Goal: Transaction & Acquisition: Purchase product/service

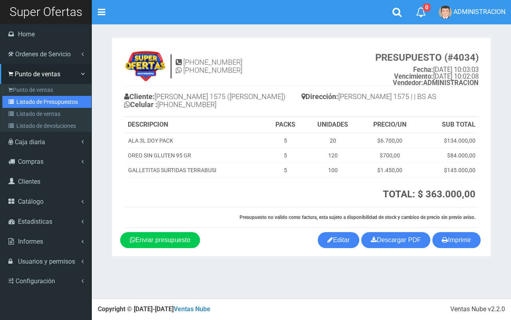
click at [36, 104] on link "Listado de Presupuestos" at bounding box center [46, 102] width 89 height 12
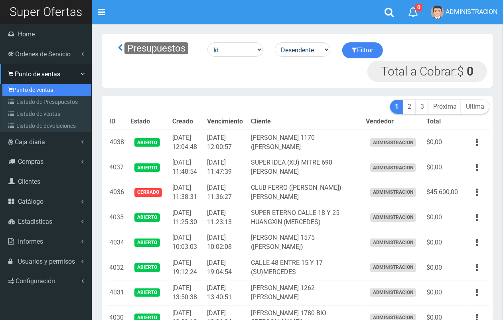
click at [21, 90] on link "Punto de ventas" at bounding box center [46, 90] width 89 height 12
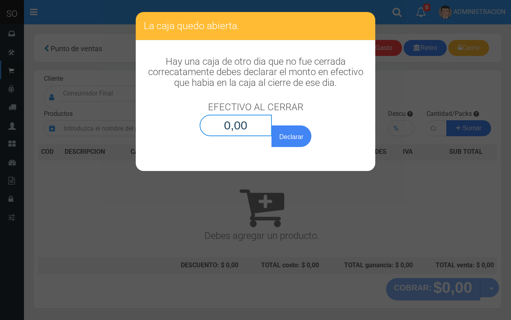
click at [254, 129] on input "0,00" at bounding box center [236, 126] width 72 height 22
type input "0,01"
click at [271, 125] on button "Declarar" at bounding box center [291, 136] width 40 height 22
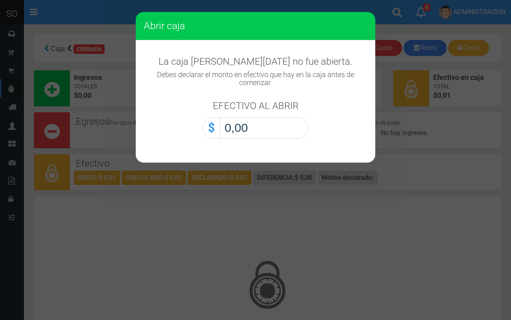
click at [274, 127] on input "0,00" at bounding box center [264, 128] width 89 height 22
type input "0,01"
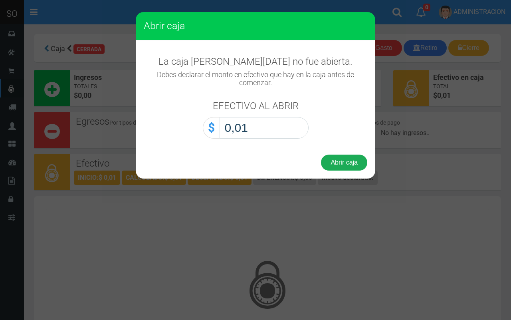
click at [336, 166] on button "Abrir caja" at bounding box center [344, 162] width 46 height 16
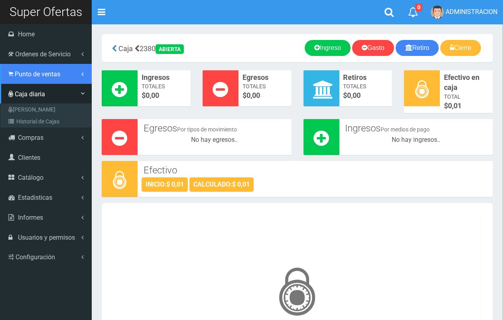
click at [10, 76] on icon at bounding box center [10, 74] width 5 height 8
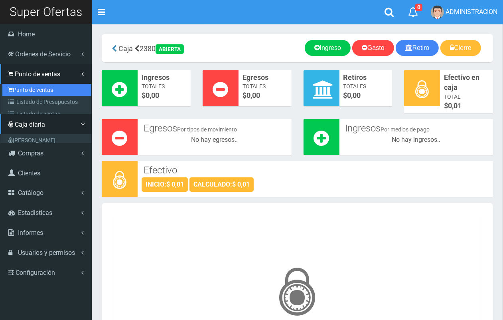
click at [27, 90] on link "Punto de ventas" at bounding box center [46, 90] width 89 height 12
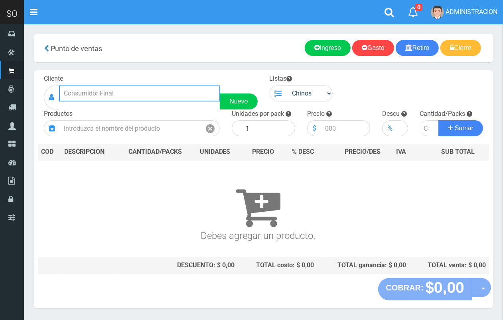
drag, startPoint x: 134, startPoint y: 98, endPoint x: 114, endPoint y: 11, distance: 89.3
click at [132, 97] on input "text" at bounding box center [139, 93] width 161 height 16
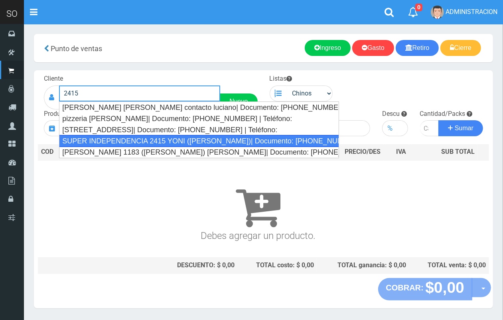
drag, startPoint x: 174, startPoint y: 142, endPoint x: 190, endPoint y: 138, distance: 16.7
click at [176, 142] on div "SUPER INDEPENDENCIA 2415 YONI (ZARATE)| Documento: 57481637 | Teléfono:" at bounding box center [199, 141] width 280 height 12
type input "SUPER INDEPENDENCIA 2415 YONI (ZARATE)| Documento: 57481637 | Teléfono:"
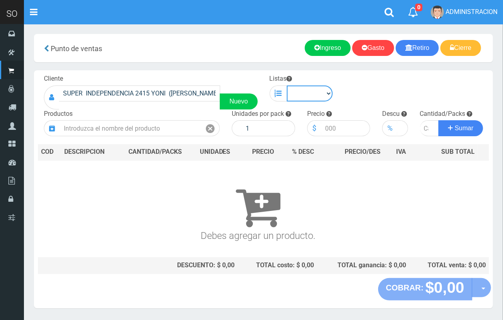
click at [318, 100] on select "Chinos . ." at bounding box center [310, 93] width 46 height 16
select select "1"
click at [287, 85] on select "Chinos . ." at bounding box center [310, 93] width 46 height 16
click at [156, 120] on div "Productos" at bounding box center [132, 122] width 188 height 27
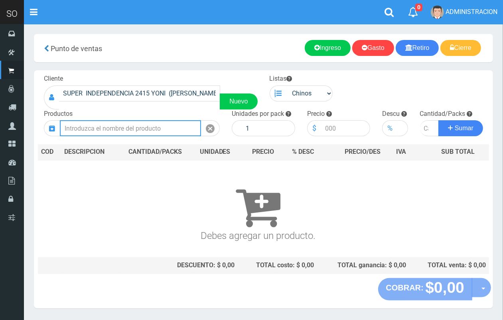
click at [162, 132] on input "text" at bounding box center [130, 128] width 141 height 16
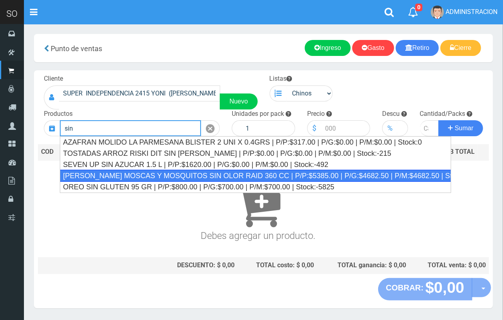
click at [216, 175] on div "MATA MOSCAS Y MOSQUITOS SIN OLOR RAID 360 CC | P/P:$5385.00 | P/G:$4682.50 | P/…" at bounding box center [256, 176] width 392 height 12
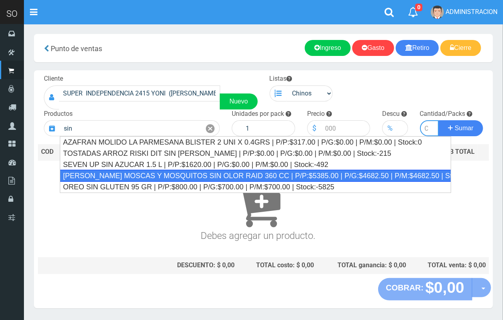
type input "MATA MOSCAS Y MOSQUITOS SIN OLOR RAID 360 CC | P/P:$5385.00 | P/G:$4682.50 | P/…"
type input "12"
type input "5385.00"
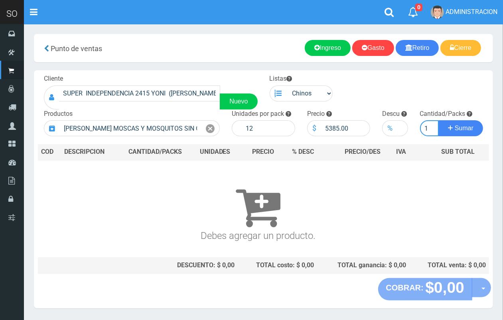
scroll to position [0, 1]
type input "1"
click at [439, 120] on button "Sumar" at bounding box center [461, 128] width 45 height 16
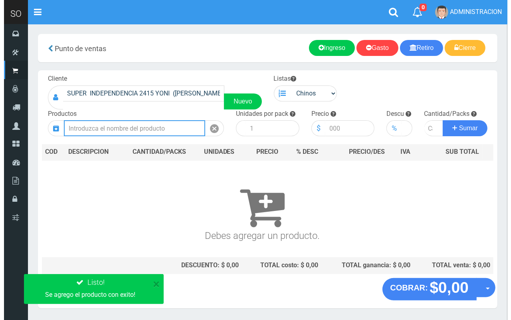
scroll to position [0, 0]
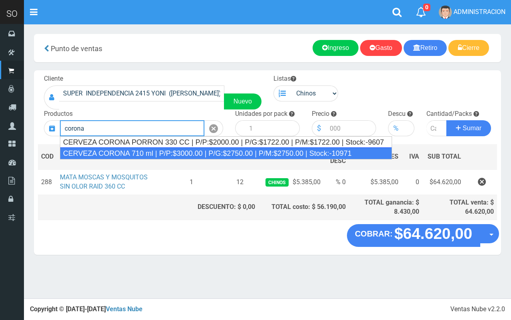
click at [161, 152] on div "CERVEZA CORONA 710 ml | P/P:$3000.00 | P/G:$2750.00 | P/M:$2750.00 | Stock:-109…" at bounding box center [226, 153] width 332 height 12
type input "CERVEZA CORONA 710 ml | P/P:$3000.00 | P/G:$2750.00 | P/M:$2750.00 | Stock:-109…"
type input "12"
type input "3000.00"
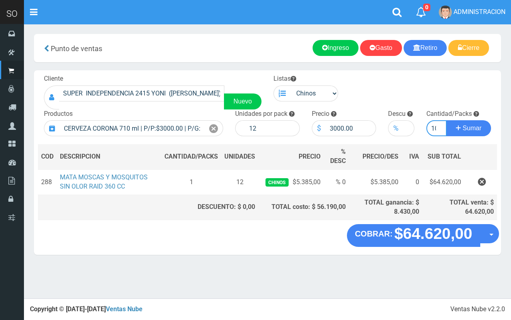
scroll to position [0, 3]
type input "10"
click at [446, 120] on button "Sumar" at bounding box center [468, 128] width 45 height 16
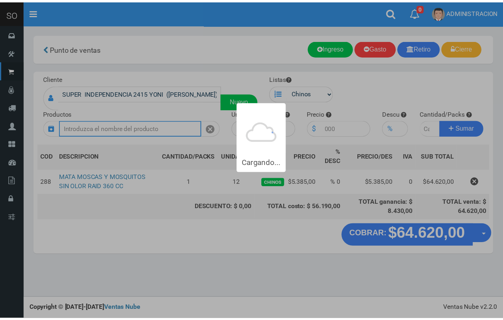
scroll to position [0, 0]
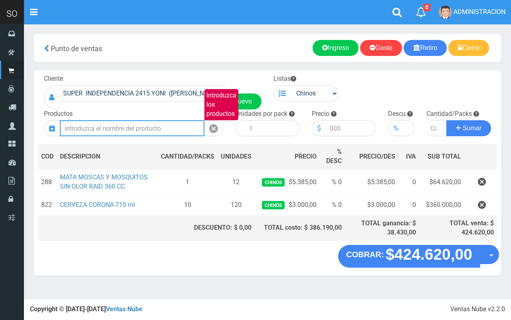
type input "c"
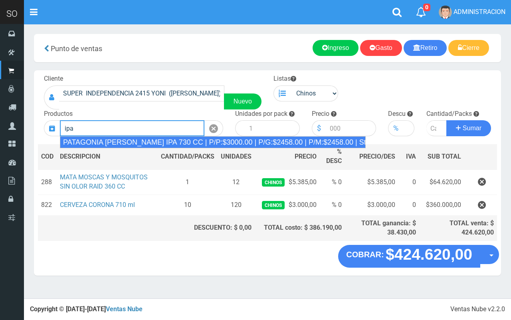
click at [180, 140] on div "PATAGONIA VERA IPA 730 CC | P/P:$3000.00 | P/G:$2458.00 | P/M:$2458.00 | Stock:…" at bounding box center [213, 142] width 306 height 12
type input "PATAGONIA VERA IPA 730 CC | P/P:$3000.00 | P/G:$2458.00 | P/M:$2458.00 | Stock:…"
type input "6"
type input "3000.00"
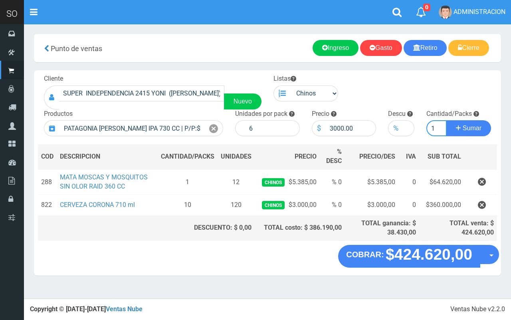
type input "1"
click at [446, 120] on button "Sumar" at bounding box center [468, 128] width 45 height 16
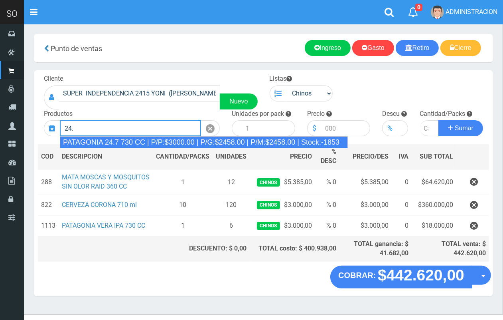
click at [184, 142] on div "PATAGONIA 24.7 730 CC | P/P:$3000.00 | P/G:$2458.00 | P/M:$2458.00 | Stock:-1853" at bounding box center [204, 142] width 288 height 12
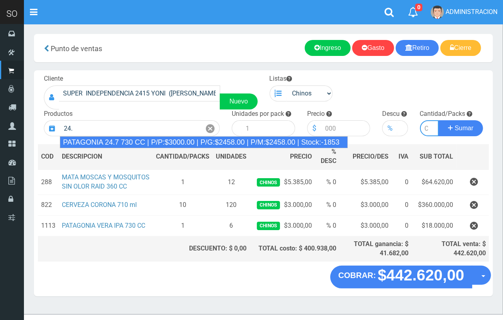
type input "PATAGONIA 24.7 730 CC | P/P:$3000.00 | P/G:$2458.00 | P/M:$2458.00 | Stock:-1853"
type input "6"
type input "3000.00"
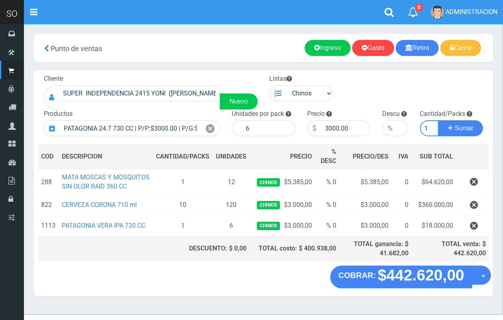
scroll to position [0, 1]
type input "1"
click at [439, 120] on button "Sumar" at bounding box center [461, 128] width 45 height 16
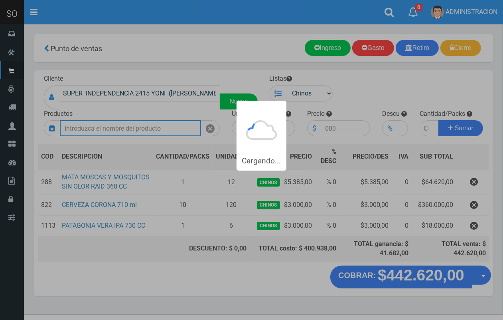
scroll to position [0, 0]
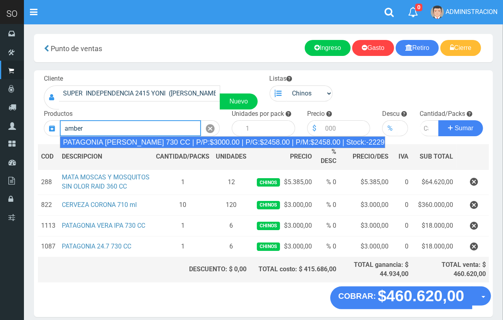
click at [198, 138] on div "PATAGONIA AMBER LAGER 730 CC | P/P:$3000.00 | P/G:$2458.00 | P/M:$2458.00 | Sto…" at bounding box center [223, 142] width 326 height 12
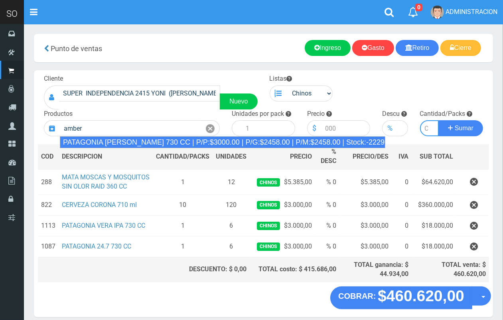
type input "PATAGONIA AMBER LAGER 730 CC | P/P:$3000.00 | P/G:$2458.00 | P/M:$2458.00 | Sto…"
type input "6"
type input "3000.00"
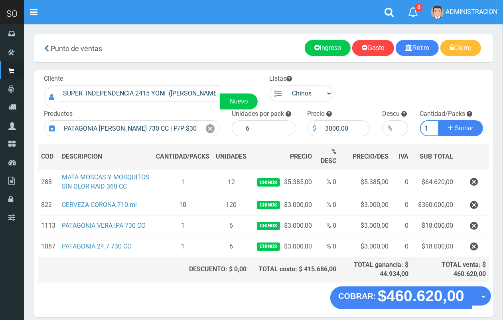
scroll to position [0, 1]
type input "1"
click at [439, 120] on button "Sumar" at bounding box center [461, 128] width 45 height 16
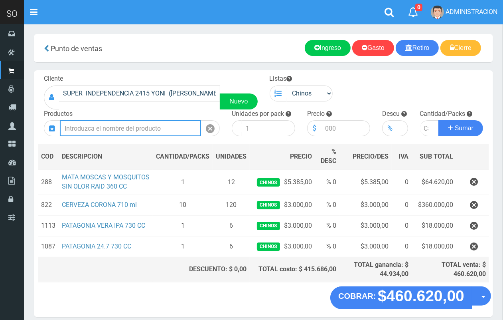
scroll to position [0, 0]
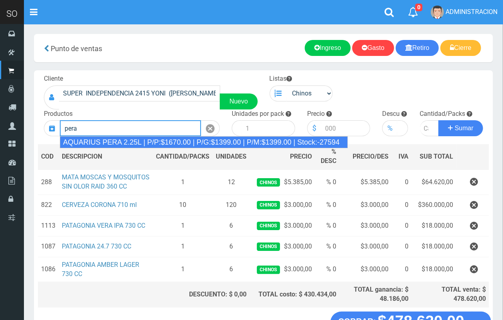
click at [187, 142] on div "AQUARIUS PERA 2.25L | P/P:$1670.00 | P/G:$1399.00 | P/M:$1399.00 | Stock:-27594" at bounding box center [204, 142] width 288 height 12
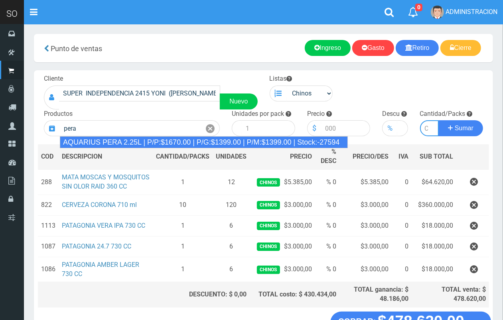
type input "AQUARIUS PERA 2.25L | P/P:$1670.00 | P/G:$1399.00 | P/M:$1399.00 | Stock:-27594"
type input "6"
type input "1670.00"
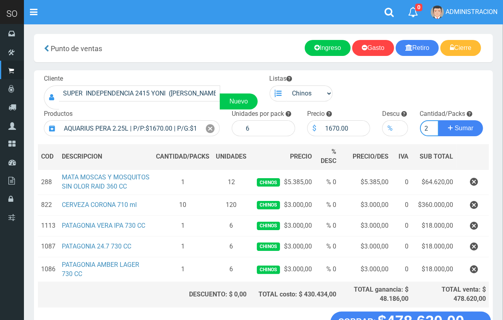
scroll to position [0, 1]
type input "2"
click at [439, 120] on button "Sumar" at bounding box center [461, 128] width 45 height 16
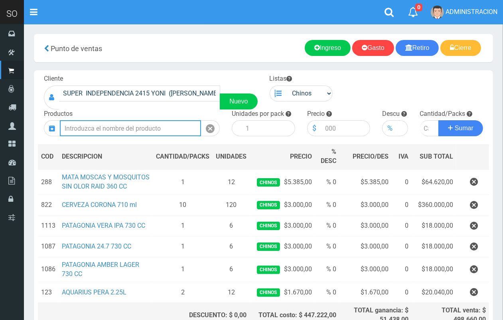
scroll to position [79, 0]
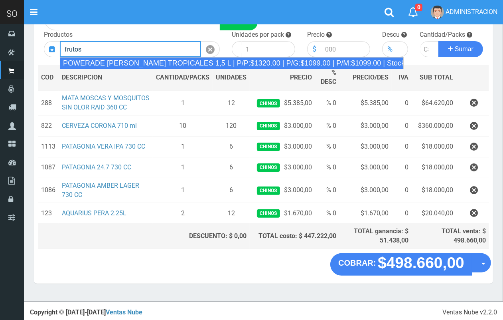
click at [130, 57] on div "POWERADE FRUTOS TROPICALES 1,5 L | P/P:$1320.00 | P/G:$1099.00 | P/M:$1099.00 |…" at bounding box center [232, 63] width 344 height 12
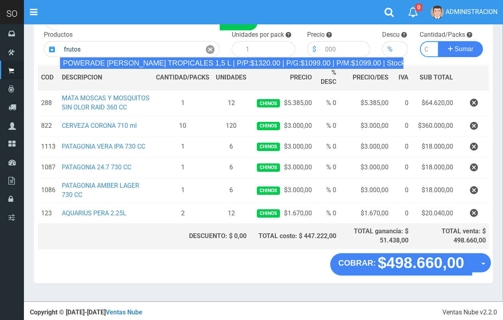
type input "POWERADE FRUTOS TROPICALES 1,5 L | P/P:$1320.00 | P/G:$1099.00 | P/M:$1099.00 |…"
type input "4"
type input "1320.00"
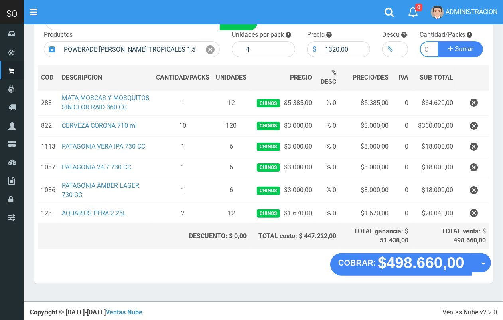
type input "1"
drag, startPoint x: 212, startPoint y: 52, endPoint x: 206, endPoint y: 50, distance: 6.7
click at [212, 51] on icon at bounding box center [210, 50] width 9 height 12
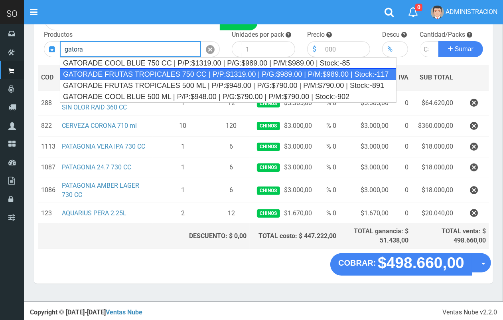
click at [136, 76] on div "GATORADE FRUTAS TROPICALES 750 CC | P/P:$1319.00 | P/G:$989.00 | P/M:$989.00 | …" at bounding box center [228, 74] width 337 height 12
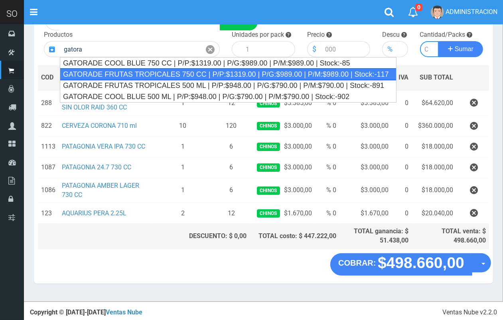
type input "GATORADE FRUTAS TROPICALES 750 CC | P/P:$1319.00 | P/G:$989.00 | P/M:$989.00 | …"
type input "6"
type input "1319.00"
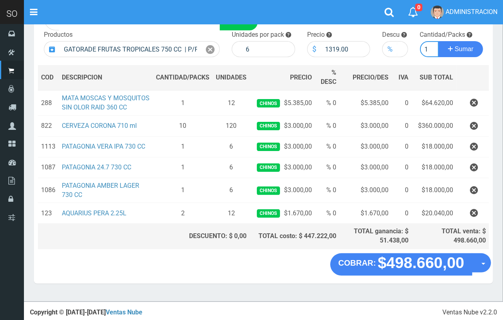
scroll to position [0, 1]
type input "1"
click at [439, 41] on button "Sumar" at bounding box center [461, 49] width 45 height 16
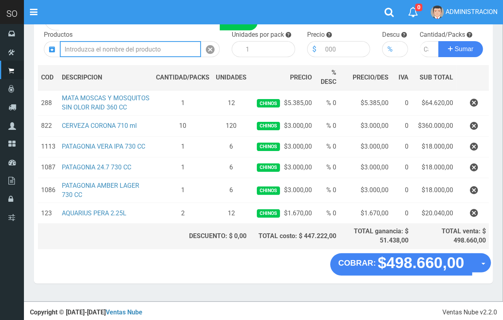
scroll to position [0, 0]
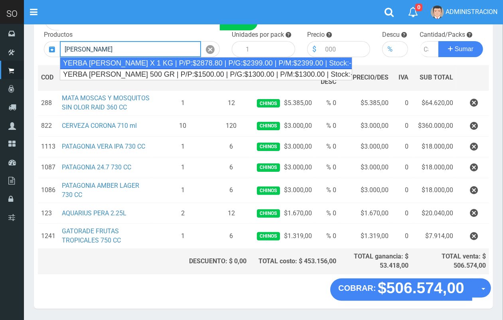
click at [184, 66] on div "YERBA AMANDA X 1 KG | P/P:$2878.80 | P/G:$2399.00 | P/M:$2399.00 | Stock:-24" at bounding box center [206, 63] width 293 height 12
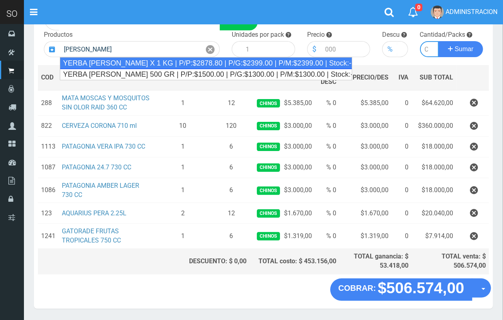
type input "YERBA AMANDA X 1 KG | P/P:$2878.80 | P/G:$2399.00 | P/M:$2399.00 | Stock:-24"
type input "12"
type input "2878.80"
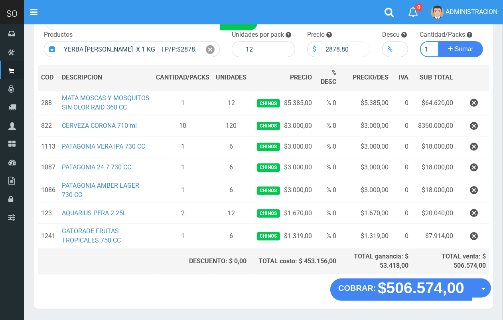
scroll to position [0, 1]
type input "1"
click at [439, 41] on button "Sumar" at bounding box center [461, 49] width 45 height 16
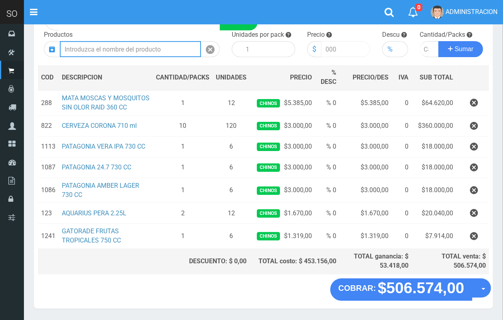
scroll to position [0, 0]
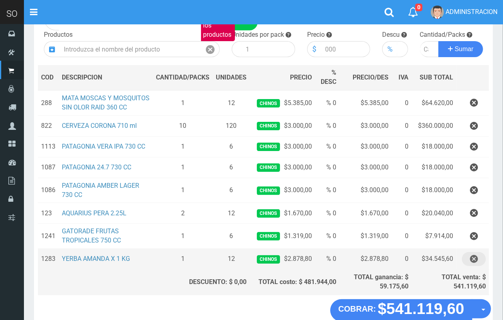
click at [478, 260] on icon "button" at bounding box center [474, 259] width 8 height 14
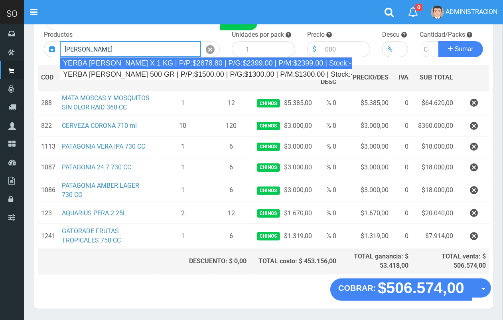
drag, startPoint x: 111, startPoint y: 64, endPoint x: 219, endPoint y: 37, distance: 111.5
click at [111, 64] on div "YERBA AMANDA X 1 KG | P/P:$2878.80 | P/G:$2399.00 | P/M:$2399.00 | Stock:-35" at bounding box center [206, 63] width 293 height 12
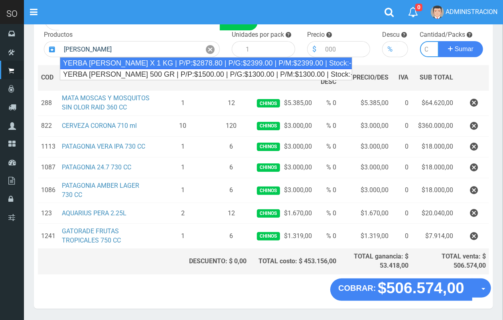
type input "YERBA AMANDA X 1 KG | P/P:$2878.80 | P/G:$2399.00 | P/M:$2399.00 | Stock:-35"
type input "12"
type input "2878.80"
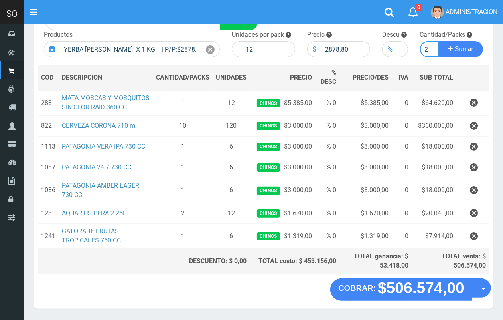
scroll to position [0, 1]
type input "2"
click at [439, 41] on button "Sumar" at bounding box center [461, 49] width 45 height 16
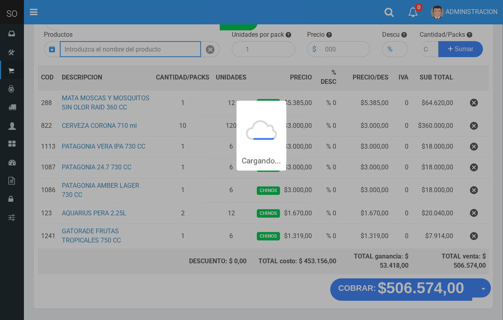
scroll to position [0, 0]
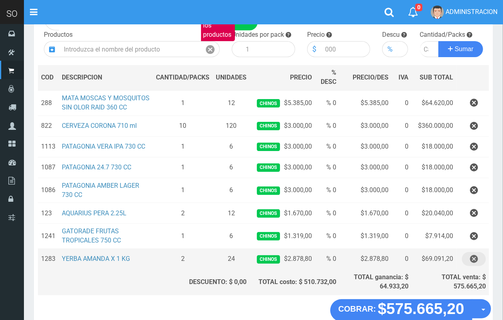
click at [472, 255] on icon "button" at bounding box center [474, 259] width 8 height 14
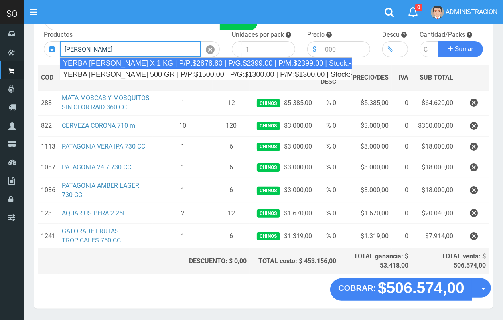
click at [160, 66] on div "YERBA AMANDA X 1 KG | P/P:$2878.80 | P/G:$2399.00 | P/M:$2399.00 | Stock:-57" at bounding box center [206, 63] width 293 height 12
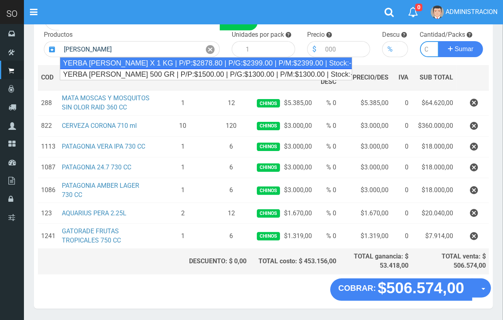
type input "YERBA AMANDA X 1 KG | P/P:$2878.80 | P/G:$2399.00 | P/M:$2399.00 | Stock:-57"
type input "12"
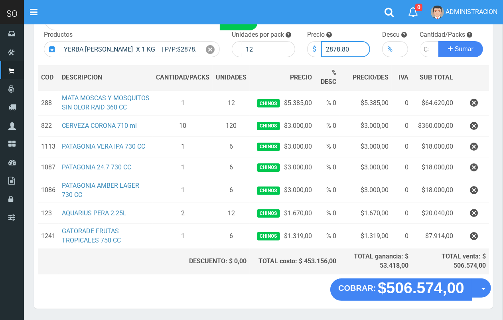
drag, startPoint x: 350, startPoint y: 47, endPoint x: 338, endPoint y: 47, distance: 12.4
click at [338, 47] on input "2878.80" at bounding box center [345, 49] width 49 height 16
type input "2879"
click at [340, 49] on input "2879.00" at bounding box center [345, 49] width 49 height 16
type input "2878.00"
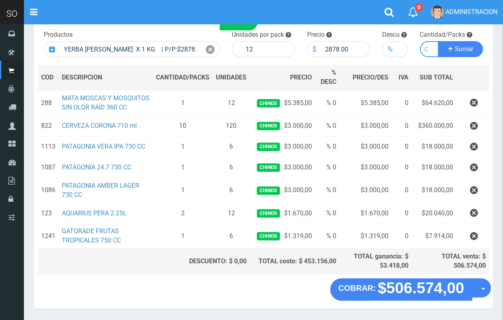
click at [422, 52] on input "number" at bounding box center [429, 49] width 19 height 16
type input "2"
click at [439, 41] on button "Sumar" at bounding box center [461, 49] width 45 height 16
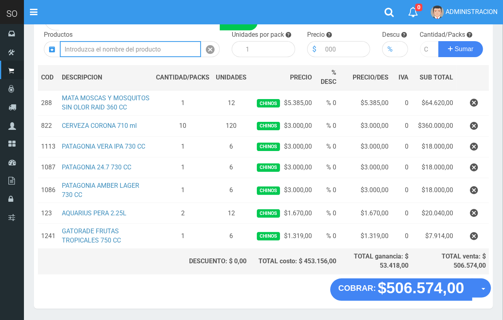
scroll to position [0, 0]
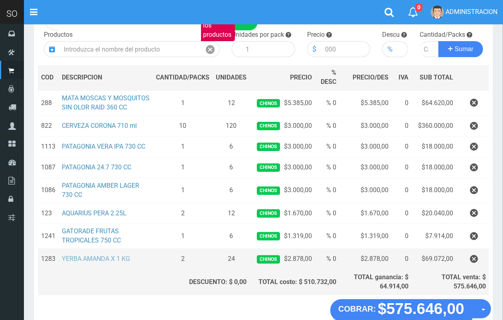
click at [90, 256] on link "YERBA AMANDA X 1 KG" at bounding box center [96, 259] width 68 height 8
click at [478, 262] on icon "button" at bounding box center [474, 259] width 8 height 14
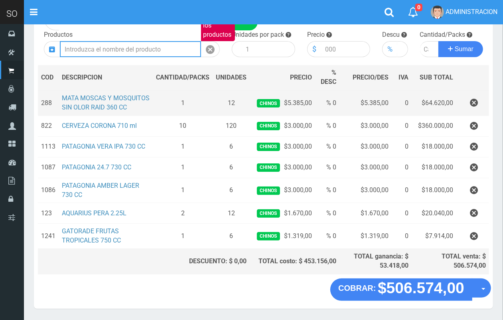
type input "t"
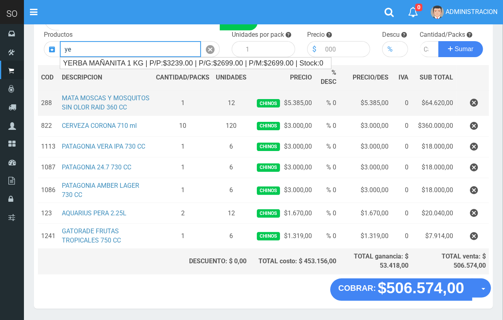
type input "y"
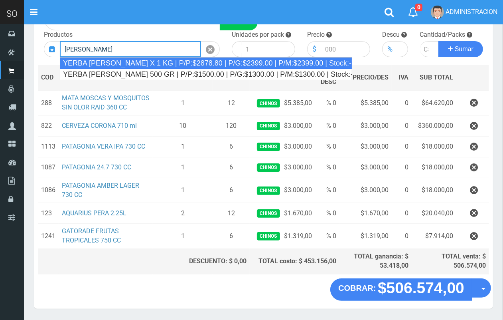
click at [128, 63] on div "YERBA AMANDA X 1 KG | P/P:$2878.80 | P/G:$2399.00 | P/M:$2399.00 | Stock:-79" at bounding box center [206, 63] width 293 height 12
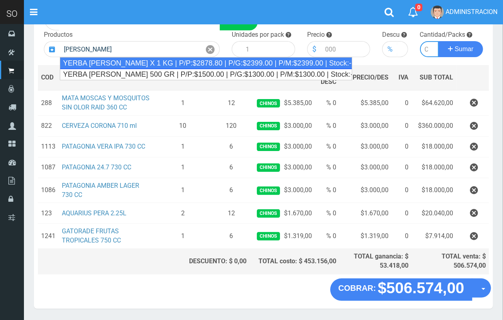
type input "YERBA AMANDA X 1 KG | P/P:$2878.80 | P/G:$2399.00 | P/M:$2399.00 | Stock:-79"
type input "10"
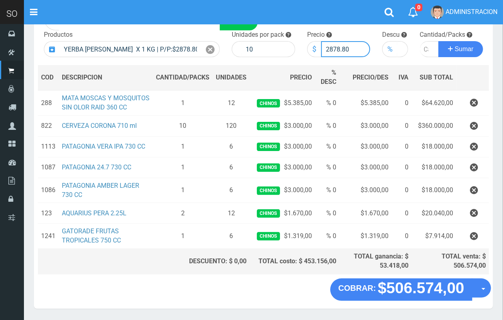
drag, startPoint x: 350, startPoint y: 46, endPoint x: 342, endPoint y: 45, distance: 8.0
click at [342, 45] on input "2878.80" at bounding box center [345, 49] width 49 height 16
type input "2878.00"
click at [424, 48] on input "number" at bounding box center [429, 49] width 19 height 16
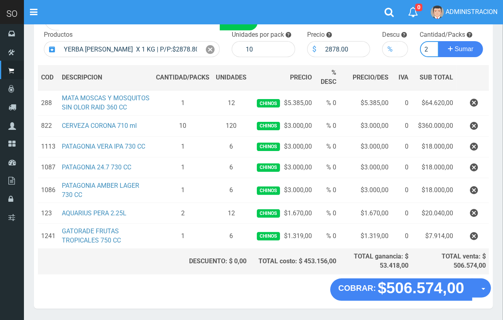
type input "2"
click at [439, 41] on button "Sumar" at bounding box center [461, 49] width 45 height 16
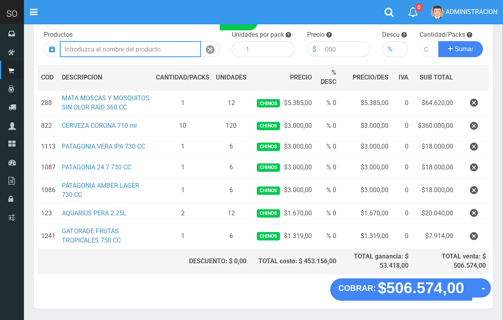
scroll to position [0, 0]
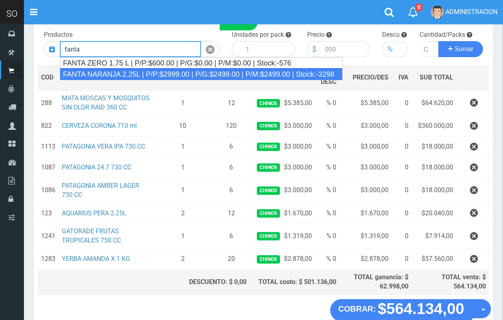
click at [156, 71] on div "FANTA NARANJA 2.25L | P/P:$2999.00 | P/G:$2499.00 | P/M:$2499.00 | Stock:-3298" at bounding box center [201, 74] width 283 height 12
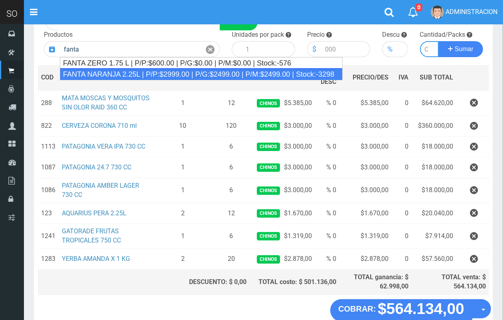
type input "FANTA NARANJA 2.25L | P/P:$2999.00 | P/G:$2499.00 | P/M:$2499.00 | Stock:-3298"
type input "8"
type input "2999.00"
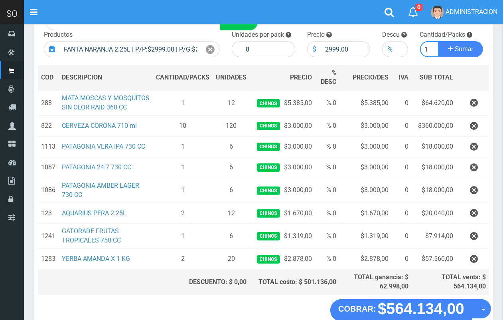
scroll to position [0, 1]
type input "1"
click at [439, 41] on button "Sumar" at bounding box center [461, 49] width 45 height 16
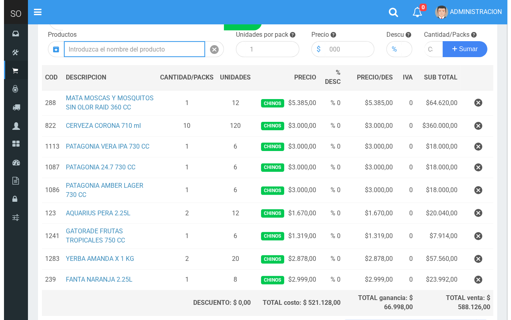
scroll to position [146, 0]
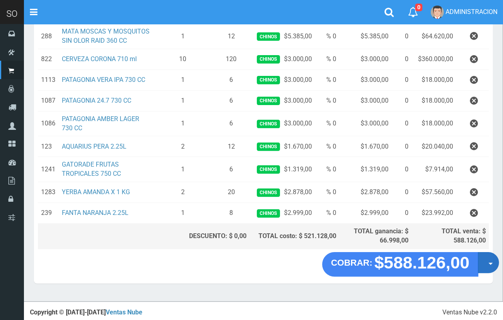
click at [491, 263] on span "button" at bounding box center [491, 263] width 4 height 2
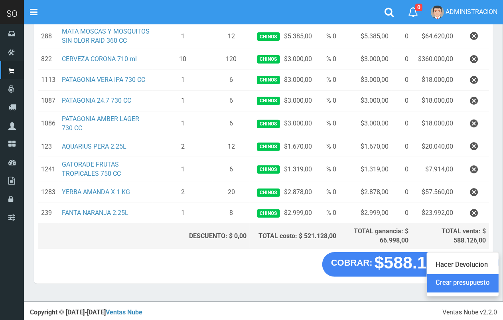
click at [486, 283] on link "Crear presupuesto" at bounding box center [462, 283] width 71 height 18
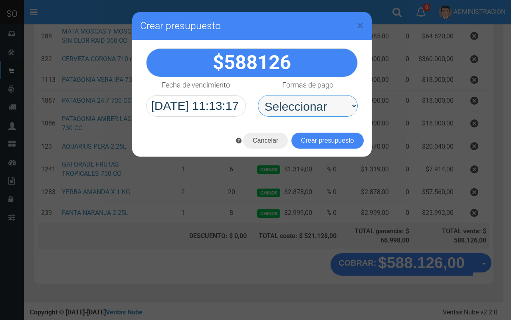
click at [321, 105] on select "Seleccionar Efectivo Tarjeta de Crédito Depósito Débito" at bounding box center [308, 106] width 100 height 22
select select "Efectivo"
click at [258, 95] on select "Seleccionar Efectivo Tarjeta de Crédito Depósito Débito" at bounding box center [308, 106] width 100 height 22
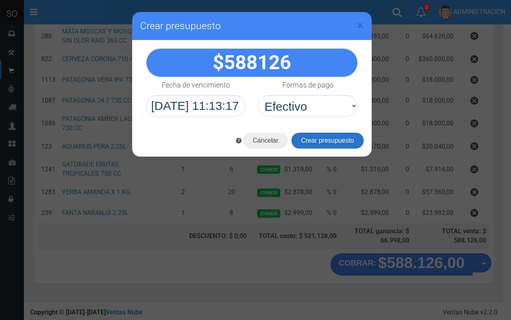
click at [318, 140] on button "Crear presupuesto" at bounding box center [327, 140] width 72 height 16
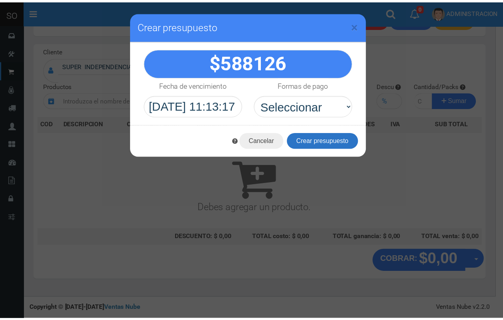
scroll to position [0, 0]
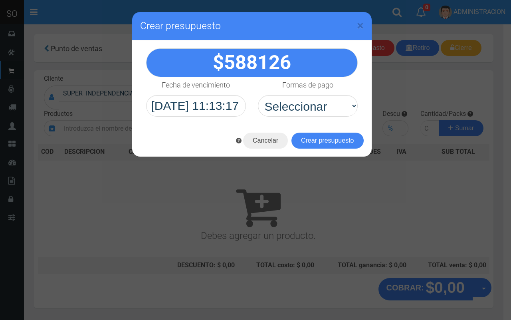
click at [364, 24] on div "× Crear presupuesto" at bounding box center [251, 26] width 239 height 28
click at [358, 26] on span "×" at bounding box center [360, 25] width 7 height 15
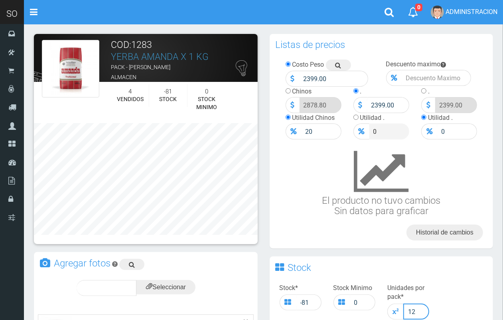
click at [419, 308] on input "12" at bounding box center [416, 311] width 26 height 16
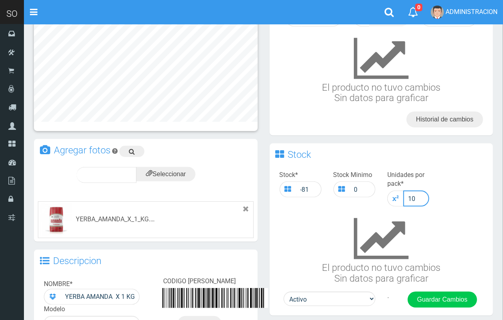
scroll to position [170, 0]
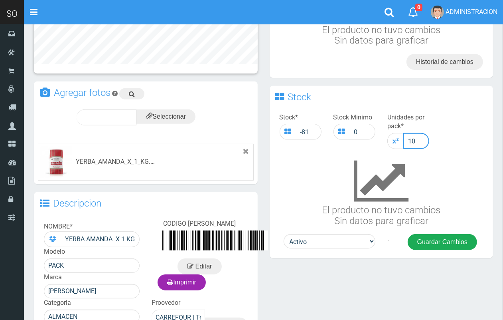
type input "10"
click at [450, 238] on button "Guardar Cambios" at bounding box center [442, 242] width 69 height 16
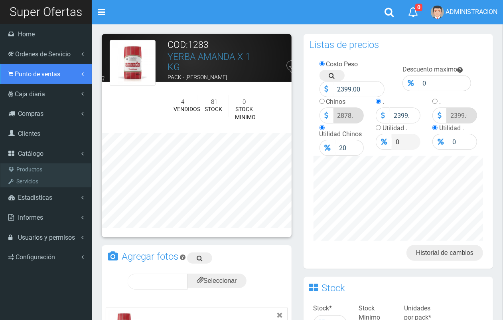
click at [31, 78] on link "Punto de ventas" at bounding box center [46, 74] width 92 height 20
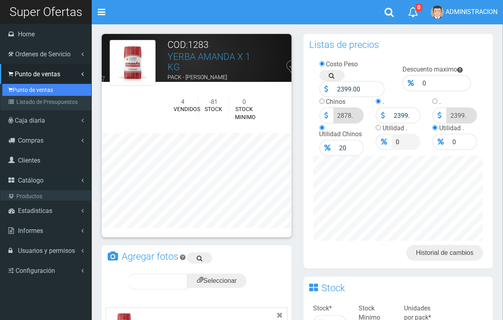
click at [34, 87] on link "Punto de ventas" at bounding box center [46, 90] width 89 height 12
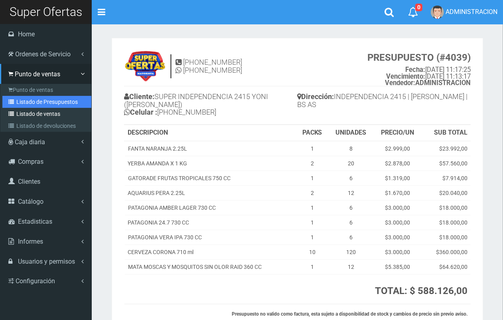
drag, startPoint x: 32, startPoint y: 104, endPoint x: 76, endPoint y: 107, distance: 43.6
click at [32, 104] on link "Listado de Presupuestos" at bounding box center [46, 102] width 89 height 12
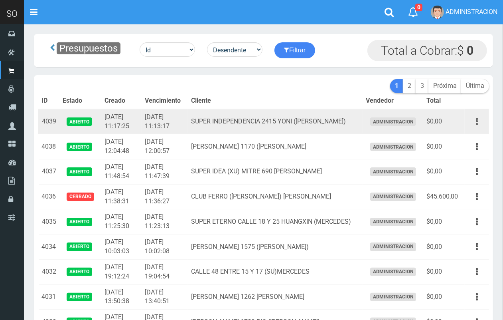
click at [476, 119] on icon "button" at bounding box center [477, 122] width 2 height 14
click at [473, 129] on ul "Editar Imprimir Eliminar" at bounding box center [454, 162] width 64 height 66
click at [478, 123] on icon "button" at bounding box center [477, 122] width 2 height 14
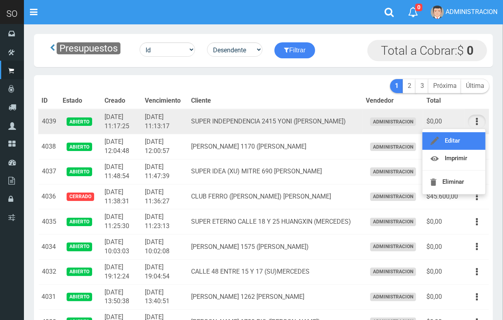
click at [465, 145] on link "Editar" at bounding box center [454, 141] width 63 height 18
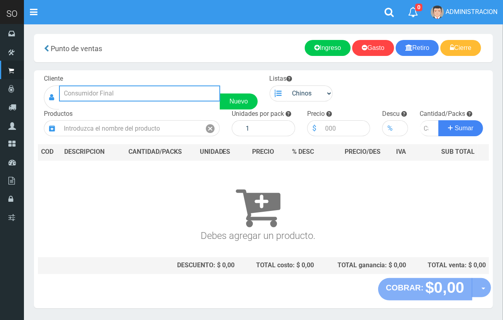
click at [112, 92] on input "text" at bounding box center [139, 93] width 161 height 16
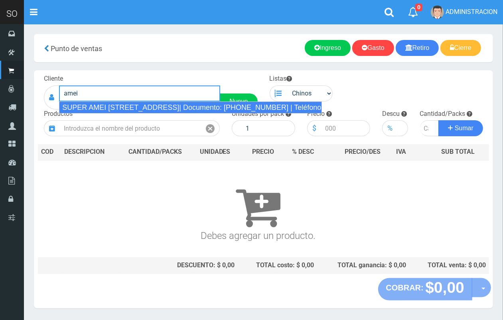
click at [142, 107] on div "SUPER AMEI [STREET_ADDRESS]| Documento: [PHONE_NUMBER] | Teléfono:" at bounding box center [190, 107] width 263 height 12
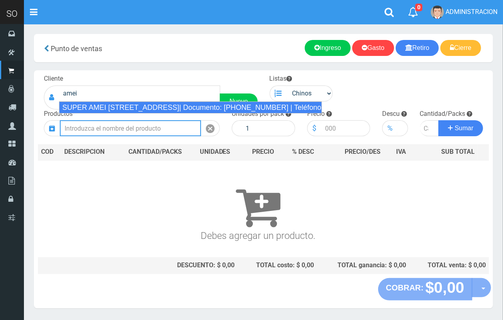
type input "SUPER AMEI [STREET_ADDRESS]| Documento: [PHONE_NUMBER] | Teléfono:"
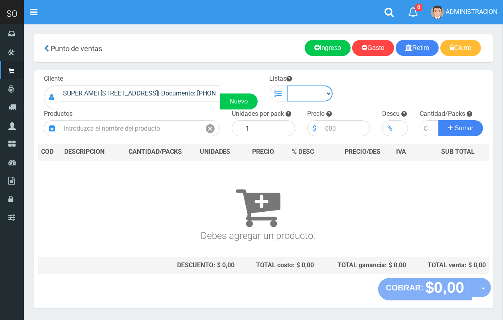
click at [324, 99] on select "Chinos . ." at bounding box center [310, 93] width 46 height 16
select select "1"
click at [287, 85] on select "Chinos . ." at bounding box center [310, 93] width 46 height 16
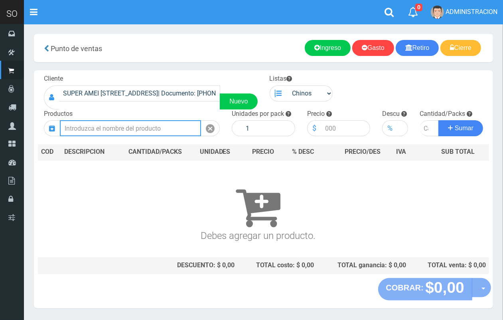
click at [130, 132] on input "text" at bounding box center [130, 128] width 141 height 16
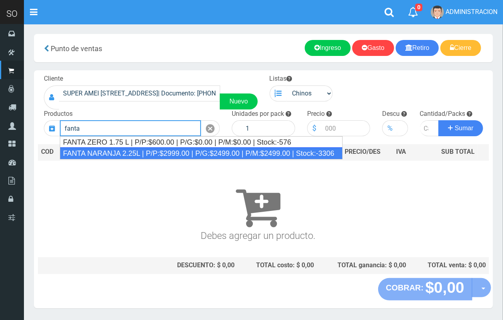
click at [136, 153] on div "FANTA NARANJA 2.25L | P/P:$2999.00 | P/G:$2499.00 | P/M:$2499.00 | Stock:-3306" at bounding box center [201, 153] width 283 height 12
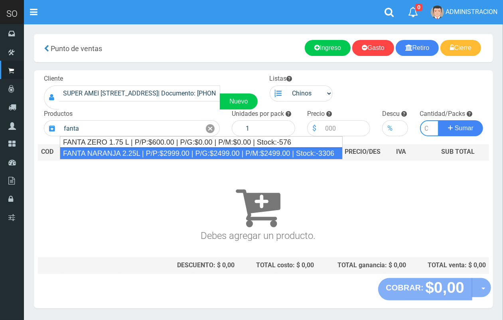
type input "FANTA NARANJA 2.25L | P/P:$2999.00 | P/G:$2499.00 | P/M:$2499.00 | Stock:-3306"
type input "8"
type input "2999.00"
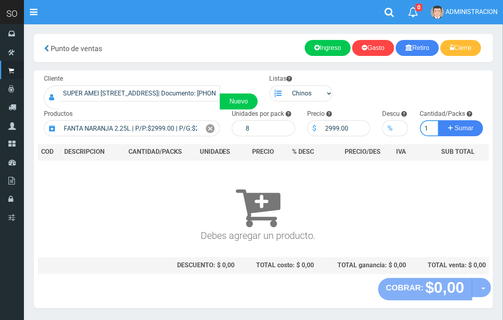
scroll to position [0, 1]
type input "1"
click at [439, 120] on button "Sumar" at bounding box center [461, 128] width 45 height 16
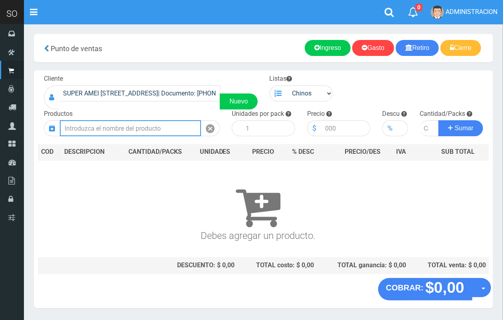
scroll to position [0, 0]
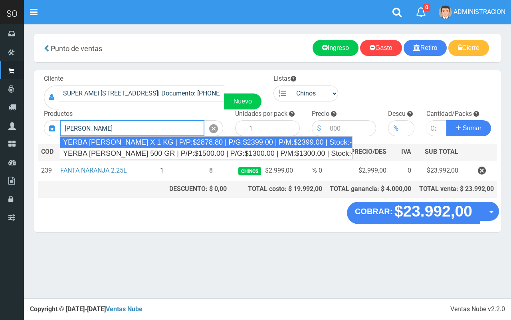
drag, startPoint x: 189, startPoint y: 142, endPoint x: 261, endPoint y: 141, distance: 71.8
click at [190, 141] on div "YERBA AMANDA X 1 KG | P/P:$2878.80 | P/G:$2399.00 | P/M:$2399.00 | Stock:-99" at bounding box center [206, 142] width 293 height 12
type input "YERBA AMANDA X 1 KG | P/P:$2878.80 | P/G:$2399.00 | P/M:$2399.00 | Stock:-99"
type input "10"
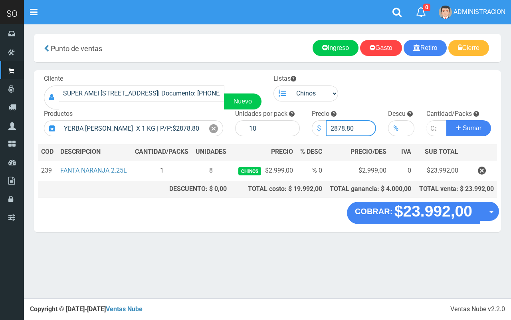
drag, startPoint x: 352, startPoint y: 127, endPoint x: 346, endPoint y: 126, distance: 6.0
click at [346, 126] on input "2878.80" at bounding box center [351, 128] width 51 height 16
type input "2878.00"
click at [433, 126] on input "number" at bounding box center [436, 128] width 20 height 16
type input "2"
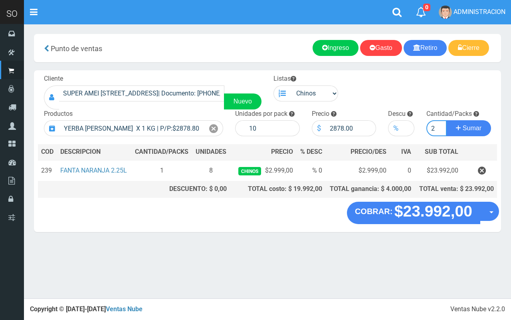
click at [446, 120] on button "Sumar" at bounding box center [468, 128] width 45 height 16
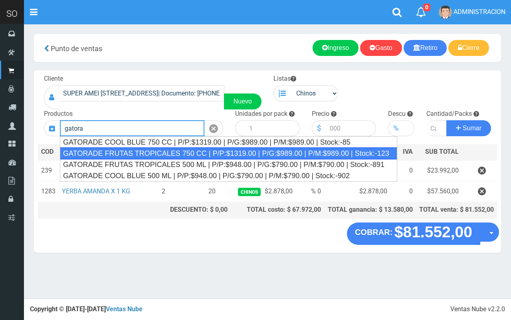
click at [220, 154] on div "GATORADE FRUTAS TROPICALES 750 CC | P/P:$1319.00 | P/G:$989.00 | P/M:$989.00 | …" at bounding box center [228, 153] width 337 height 12
type input "GATORADE FRUTAS TROPICALES 750 CC | P/P:$1319.00 | P/G:$989.00 | P/M:$989.00 | …"
type input "6"
type input "1319.00"
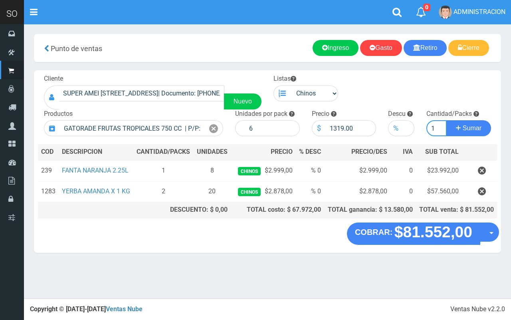
type input "1"
click at [446, 120] on button "Sumar" at bounding box center [468, 128] width 45 height 16
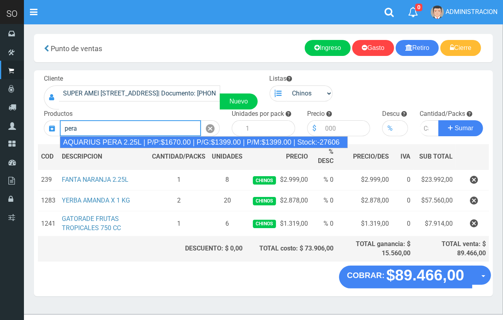
click at [212, 137] on div "AQUARIUS PERA 2.25L | P/P:$1670.00 | P/G:$1399.00 | P/M:$1399.00 | Stock:-27606" at bounding box center [204, 142] width 288 height 12
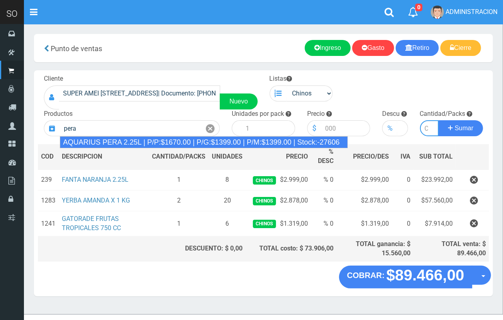
type input "AQUARIUS PERA 2.25L | P/P:$1670.00 | P/G:$1399.00 | P/M:$1399.00 | Stock:-27606"
type input "6"
type input "1670.00"
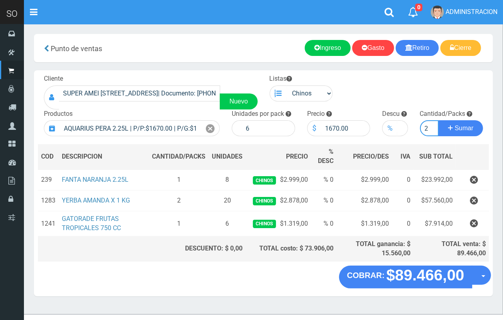
scroll to position [0, 1]
type input "2"
click at [439, 120] on button "Sumar" at bounding box center [461, 128] width 45 height 16
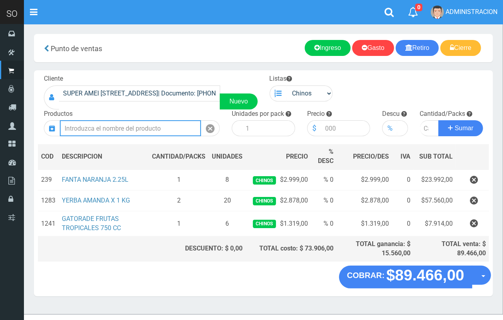
scroll to position [0, 0]
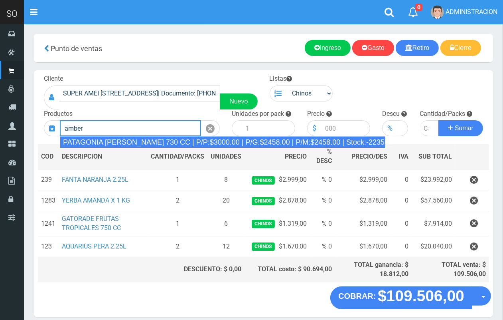
click at [166, 144] on div "PATAGONIA AMBER LAGER 730 CC | P/P:$3000.00 | P/G:$2458.00 | P/M:$2458.00 | Sto…" at bounding box center [223, 142] width 326 height 12
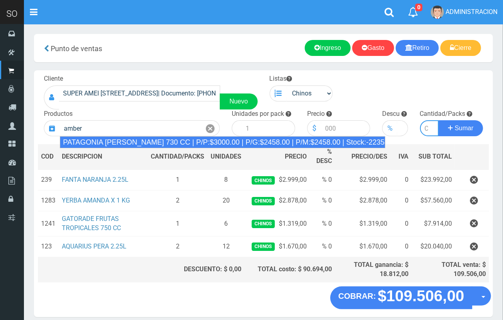
type input "PATAGONIA AMBER LAGER 730 CC | P/P:$3000.00 | P/G:$2458.00 | P/M:$2458.00 | Sto…"
type input "6"
type input "3000.00"
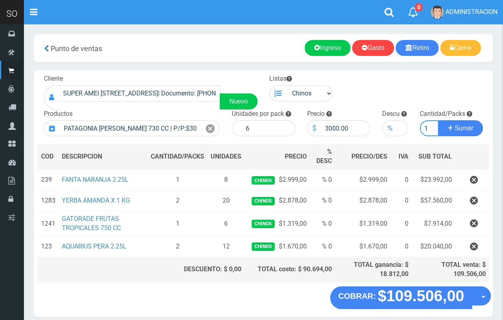
scroll to position [0, 1]
type input "1"
click at [439, 120] on button "Sumar" at bounding box center [461, 128] width 45 height 16
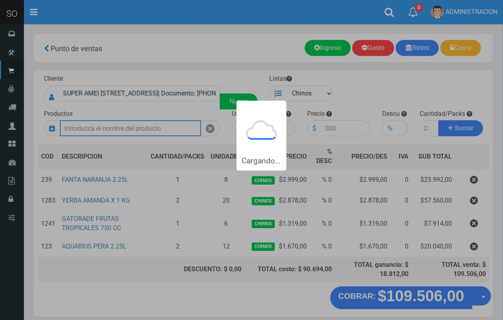
scroll to position [0, 0]
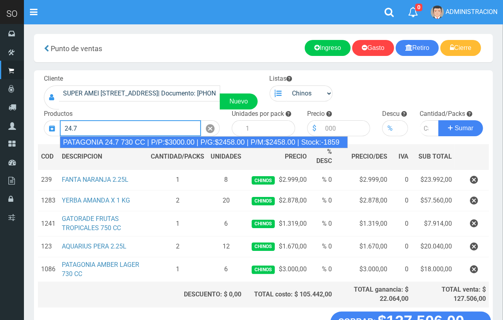
click at [166, 143] on div "PATAGONIA 24.7 730 CC | P/P:$3000.00 | P/G:$2458.00 | P/M:$2458.00 | Stock:-1859" at bounding box center [204, 142] width 288 height 12
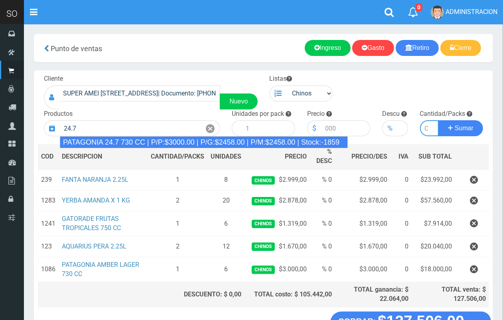
type input "PATAGONIA 24.7 730 CC | P/P:$3000.00 | P/G:$2458.00 | P/M:$2458.00 | Stock:-1859"
type input "6"
type input "3000.00"
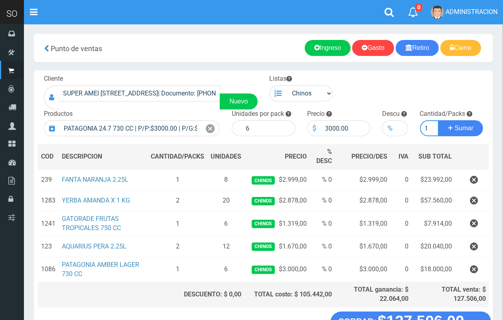
scroll to position [0, 1]
type input "1"
click at [439, 120] on button "Sumar" at bounding box center [461, 128] width 45 height 16
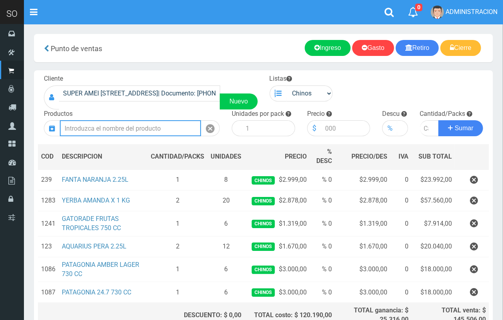
scroll to position [79, 0]
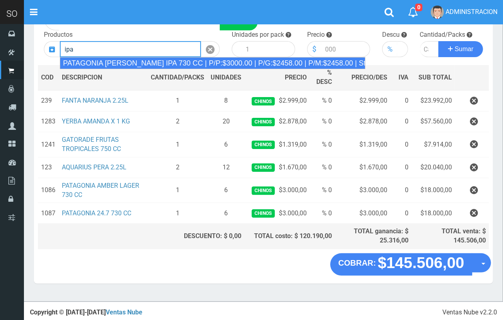
click at [158, 64] on div "PATAGONIA VERA IPA 730 CC | P/P:$3000.00 | P/G:$2458.00 | P/M:$2458.00 | Stock:…" at bounding box center [213, 63] width 306 height 12
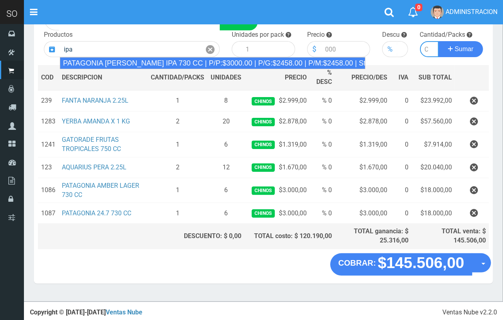
type input "PATAGONIA VERA IPA 730 CC | P/P:$3000.00 | P/G:$2458.00 | P/M:$2458.00 | Stock:…"
type input "6"
type input "3000.00"
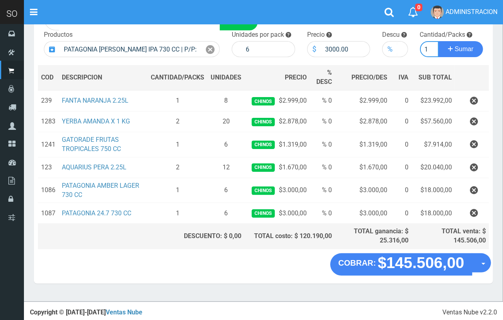
scroll to position [0, 1]
type input "1"
click at [439, 41] on button "Sumar" at bounding box center [461, 49] width 45 height 16
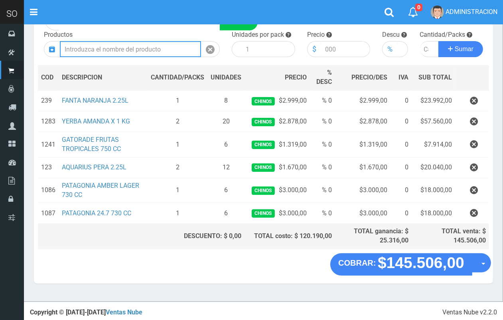
scroll to position [0, 0]
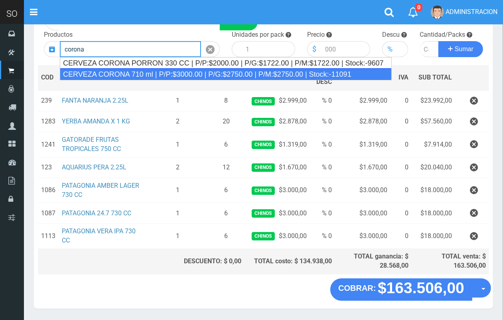
click at [229, 71] on div "CERVEZA CORONA 710 ml | P/P:$3000.00 | P/G:$2750.00 | P/M:$2750.00 | Stock:-110…" at bounding box center [226, 74] width 332 height 12
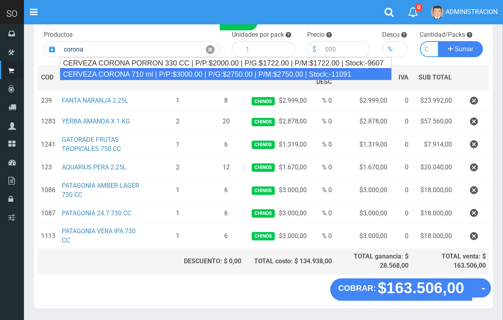
type input "CERVEZA CORONA 710 ml | P/P:$3000.00 | P/G:$2750.00 | P/M:$2750.00 | Stock:-110…"
type input "12"
type input "3000.00"
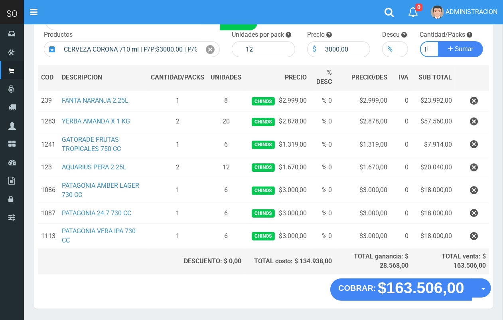
scroll to position [0, 4]
type input "10"
click at [439, 41] on button "Sumar" at bounding box center [461, 49] width 45 height 16
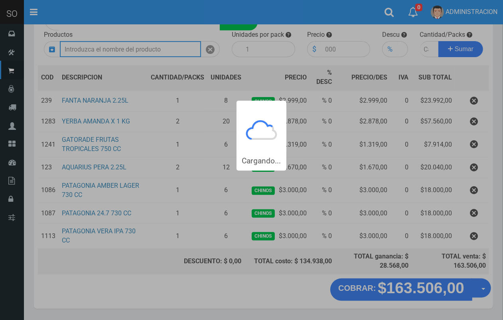
scroll to position [0, 0]
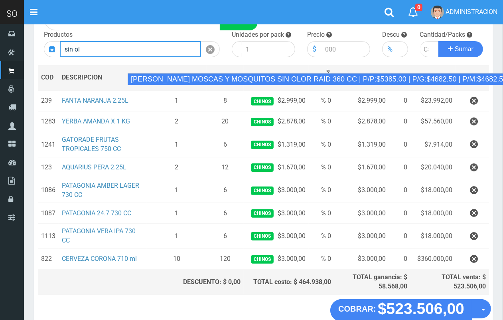
click at [155, 75] on div "MATA MOSCAS Y MOSQUITOS SIN OLOR RAID 360 CC | P/P:$5385.00 | P/G:$4682.50 | P/…" at bounding box center [324, 79] width 392 height 12
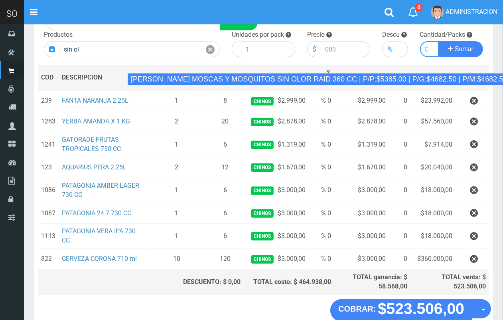
type input "MATA MOSCAS Y MOSQUITOS SIN OLOR RAID 360 CC | P/P:$5385.00 | P/G:$4682.50 | P/…"
type input "12"
type input "5385.00"
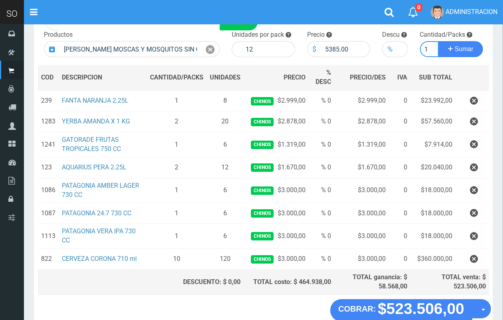
scroll to position [0, 1]
type input "1"
click at [439, 41] on button "Sumar" at bounding box center [461, 49] width 45 height 16
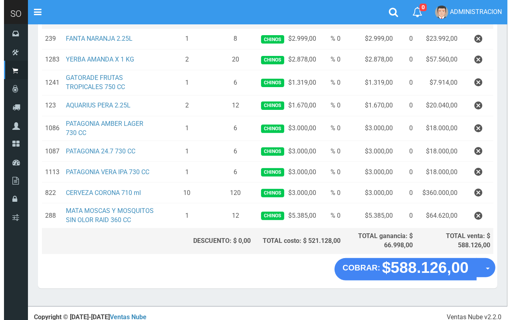
scroll to position [146, 0]
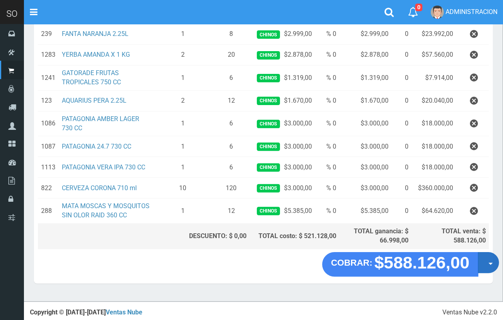
click at [490, 265] on button "Opciones" at bounding box center [488, 262] width 21 height 21
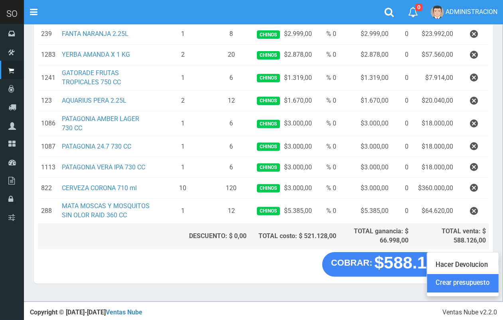
click at [481, 290] on link "Crear presupuesto" at bounding box center [462, 283] width 71 height 18
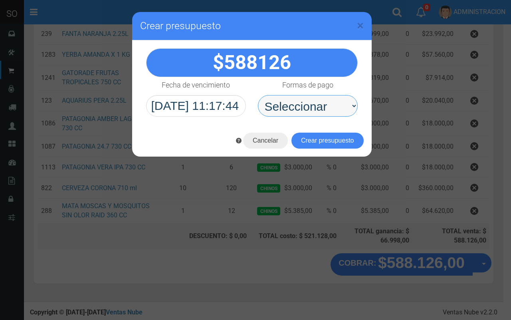
drag, startPoint x: 301, startPoint y: 109, endPoint x: 305, endPoint y: 116, distance: 8.3
click at [301, 110] on select "Seleccionar Efectivo Tarjeta de Crédito Depósito Débito" at bounding box center [308, 106] width 100 height 22
select select "Efectivo"
click at [258, 95] on select "Seleccionar Efectivo Tarjeta de Crédito Depósito Débito" at bounding box center [308, 106] width 100 height 22
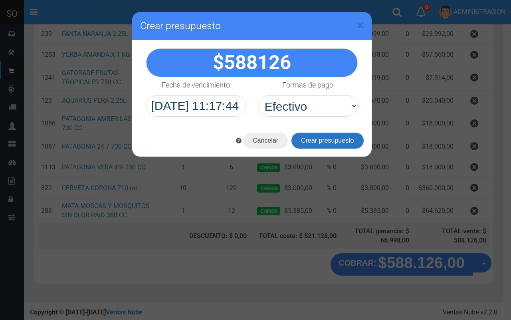
click at [324, 140] on button "Crear presupuesto" at bounding box center [327, 140] width 72 height 16
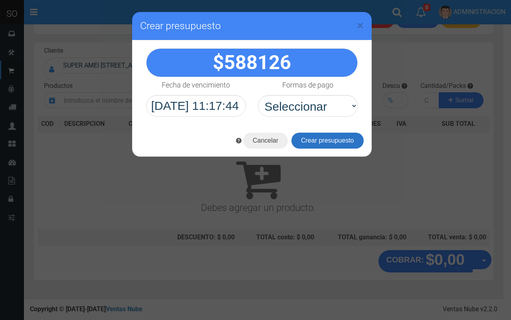
scroll to position [0, 0]
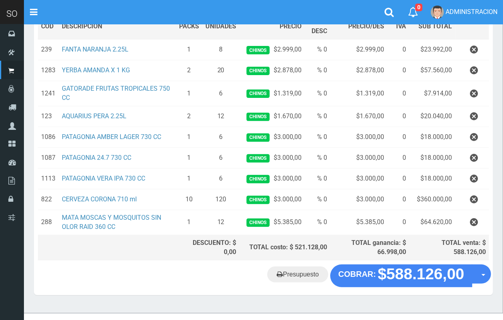
scroll to position [131, 0]
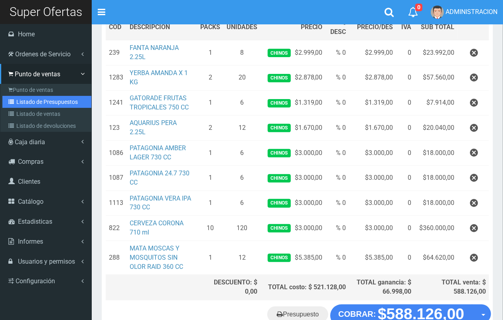
click at [25, 102] on link "Listado de Presupuestos" at bounding box center [46, 102] width 89 height 12
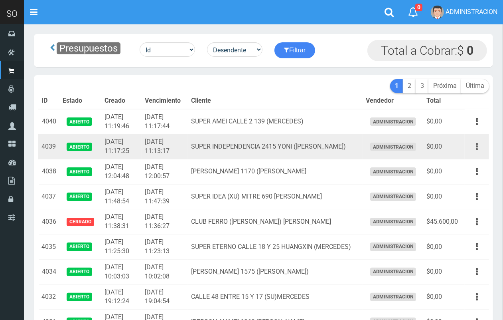
click at [477, 151] on icon "button" at bounding box center [477, 147] width 2 height 14
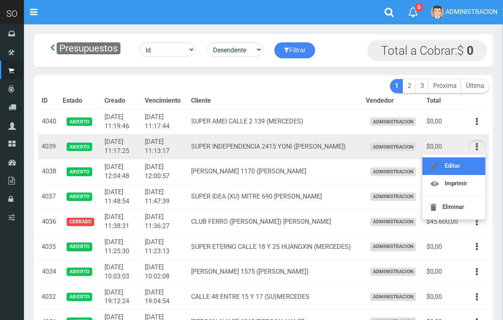
click at [466, 168] on link "Editar" at bounding box center [454, 166] width 63 height 18
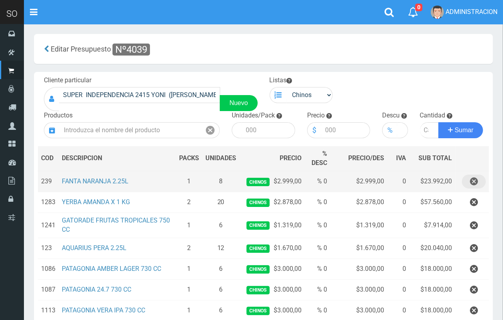
click at [475, 182] on icon "button" at bounding box center [474, 181] width 8 height 14
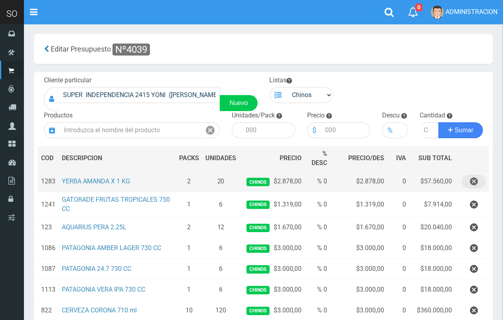
click at [475, 182] on icon "button" at bounding box center [474, 181] width 8 height 14
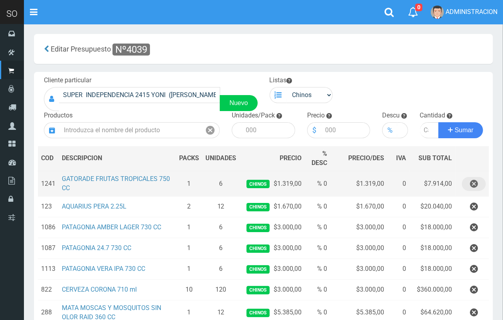
click at [475, 182] on icon "button" at bounding box center [474, 184] width 8 height 14
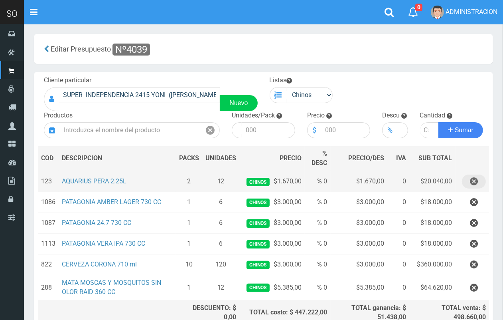
click at [475, 182] on icon "button" at bounding box center [474, 181] width 8 height 14
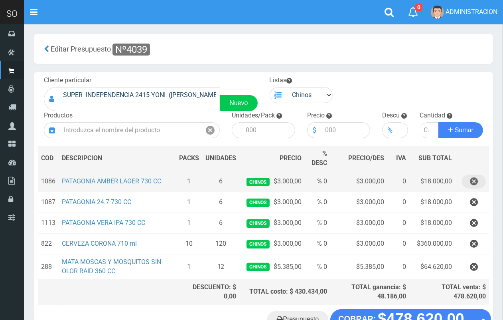
click at [475, 182] on icon "button" at bounding box center [474, 181] width 8 height 14
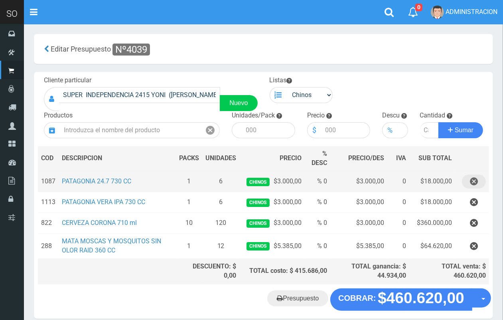
click at [475, 182] on icon "button" at bounding box center [474, 181] width 8 height 14
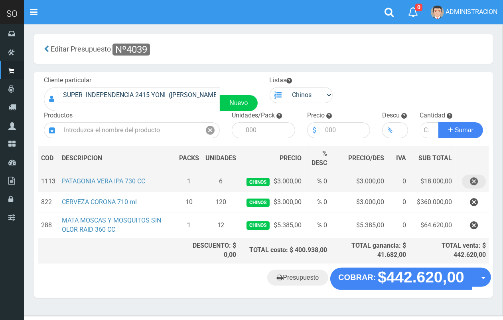
click at [475, 182] on icon "button" at bounding box center [474, 181] width 8 height 14
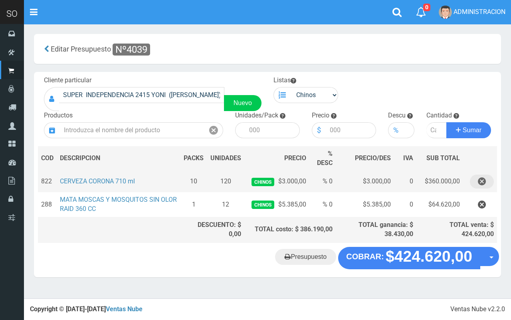
click at [475, 182] on button "button" at bounding box center [482, 181] width 24 height 14
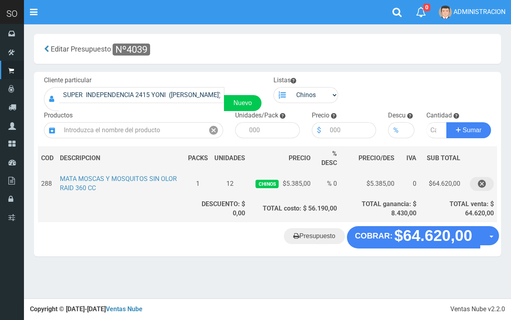
click at [480, 183] on icon "button" at bounding box center [482, 184] width 8 height 14
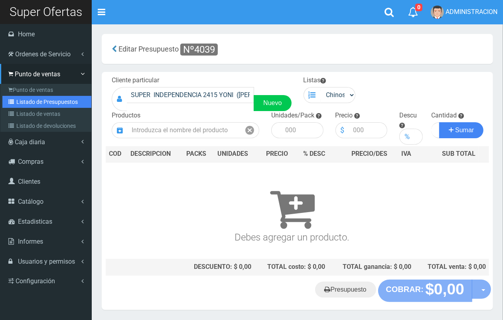
drag, startPoint x: 31, startPoint y: 101, endPoint x: 132, endPoint y: 105, distance: 101.4
click at [31, 100] on link "Listado de Presupuestos" at bounding box center [46, 102] width 89 height 12
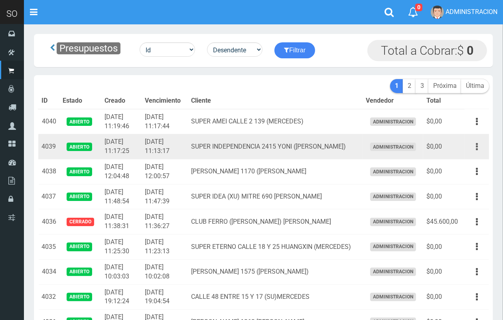
click at [476, 146] on button "button" at bounding box center [477, 147] width 18 height 14
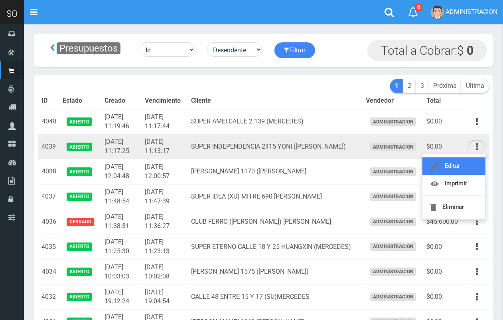
click at [467, 160] on link "Editar" at bounding box center [454, 166] width 63 height 18
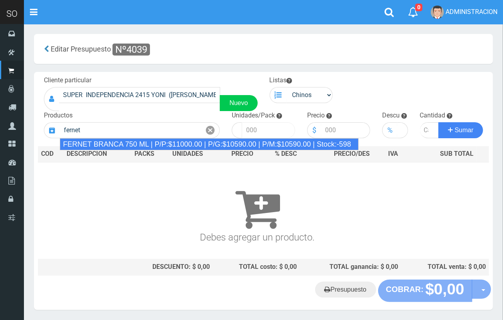
drag, startPoint x: 162, startPoint y: 142, endPoint x: 260, endPoint y: 136, distance: 98.3
click at [162, 142] on div "FERNET BRANCA 750 ML | P/P:$11000.00 | P/G:$10590.00 | P/M:$10590.00 | Stock:-5…" at bounding box center [209, 144] width 299 height 12
type input "FERNET BRANCA 750 ML | P/P:$11000.00 | P/G:$10590.00 | P/M:$10590.00 | Stock:-5…"
type input "12"
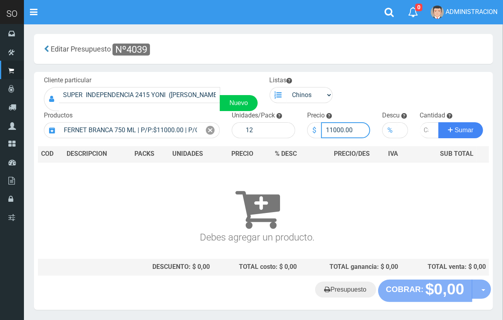
drag, startPoint x: 343, startPoint y: 129, endPoint x: 334, endPoint y: 129, distance: 8.8
click at [334, 129] on input "11000.00" at bounding box center [345, 130] width 49 height 16
type input "11500.00"
click at [423, 130] on input "number" at bounding box center [429, 130] width 19 height 16
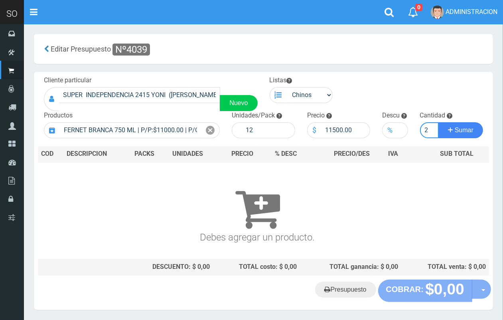
type input "2"
click at [439, 122] on button "Sumar" at bounding box center [461, 130] width 45 height 16
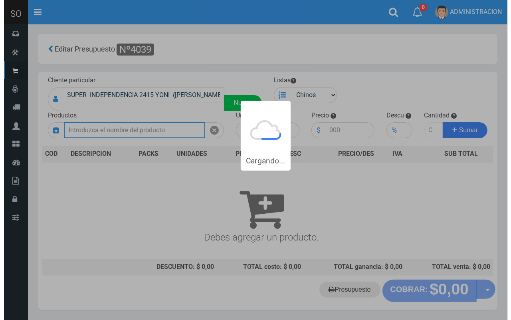
scroll to position [0, 0]
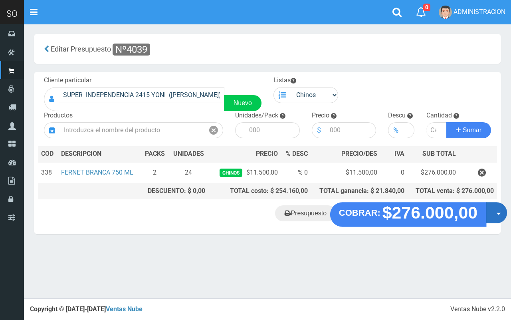
click at [492, 215] on button "Opciones" at bounding box center [496, 212] width 21 height 21
click at [497, 213] on span "button" at bounding box center [498, 214] width 4 height 2
